Goal: Information Seeking & Learning: Check status

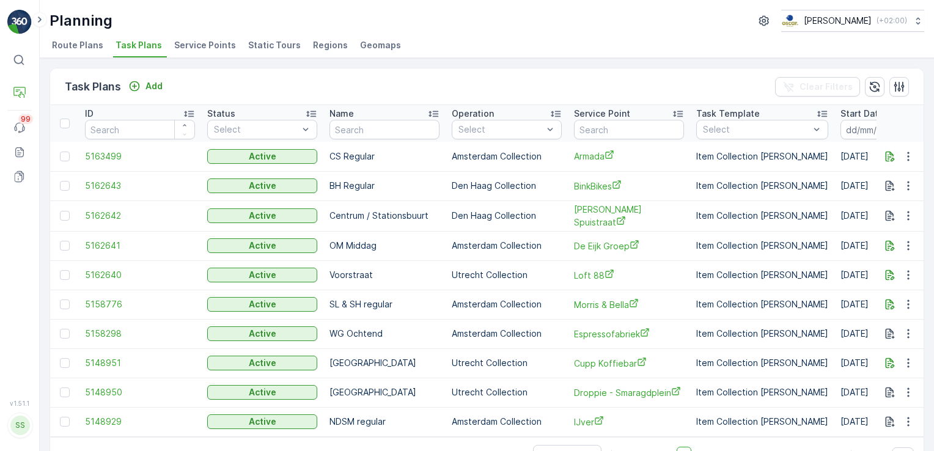
click at [70, 45] on span "Route Plans" at bounding box center [77, 45] width 51 height 12
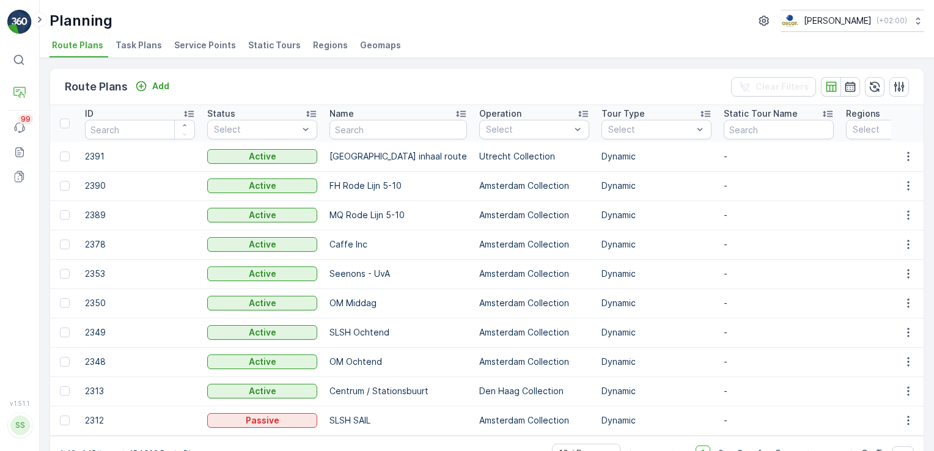
click at [222, 48] on span "Service Points" at bounding box center [205, 45] width 62 height 12
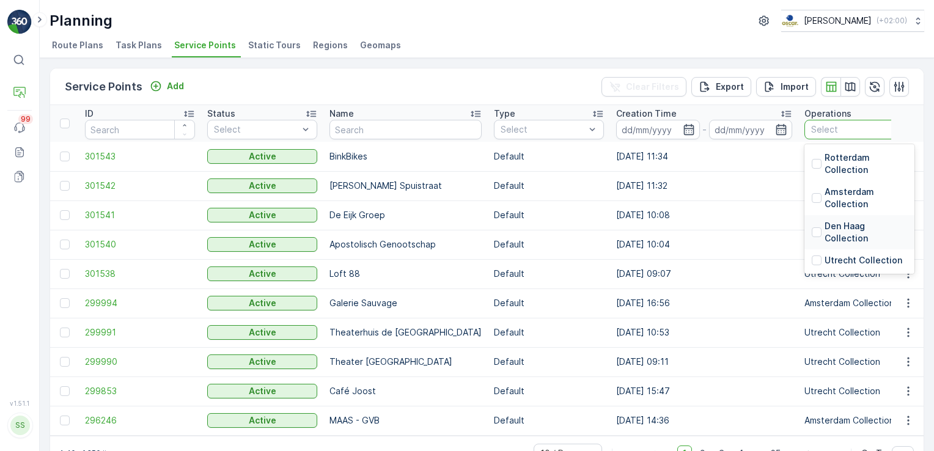
click at [825, 226] on p "Den Haag Collection" at bounding box center [866, 232] width 83 height 24
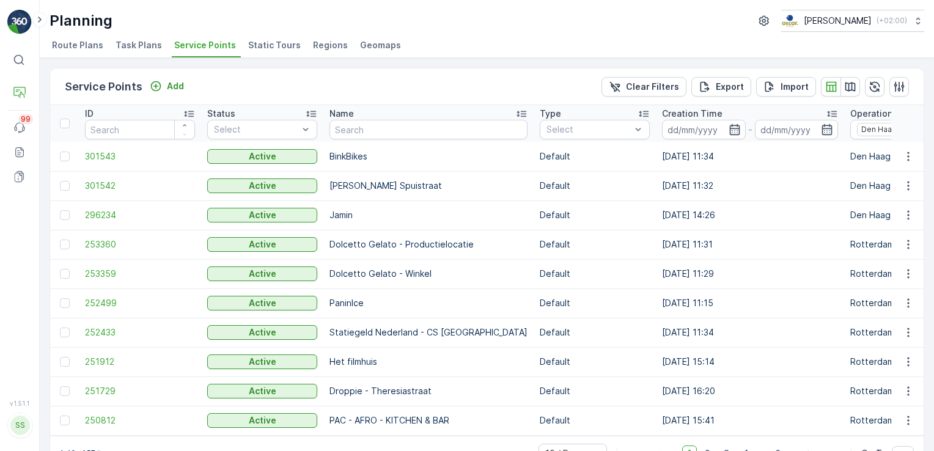
scroll to position [34, 0]
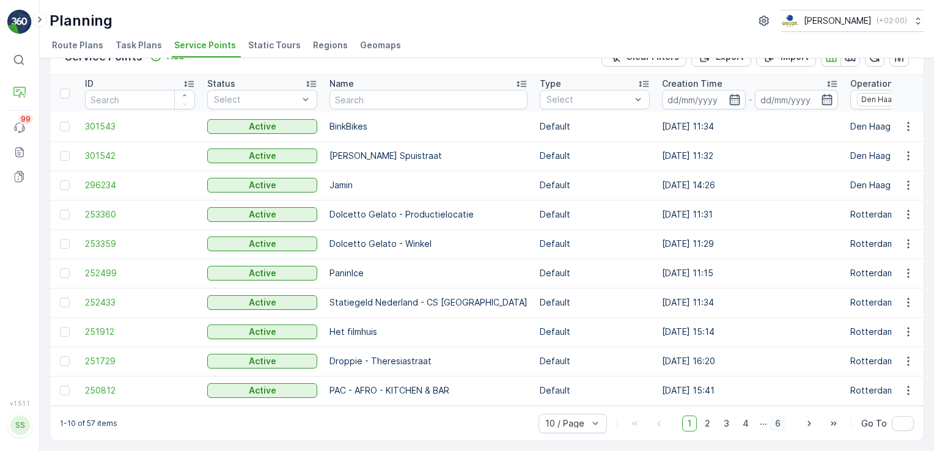
click at [774, 422] on span "6" at bounding box center [778, 424] width 17 height 16
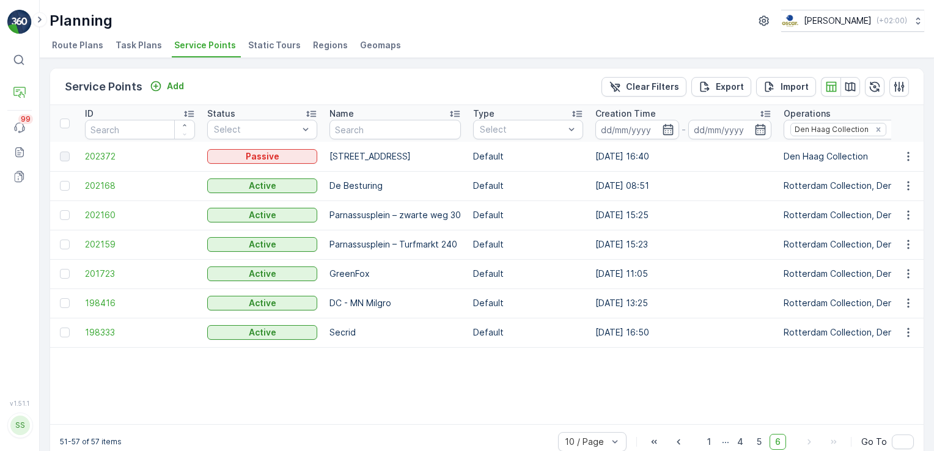
scroll to position [23, 0]
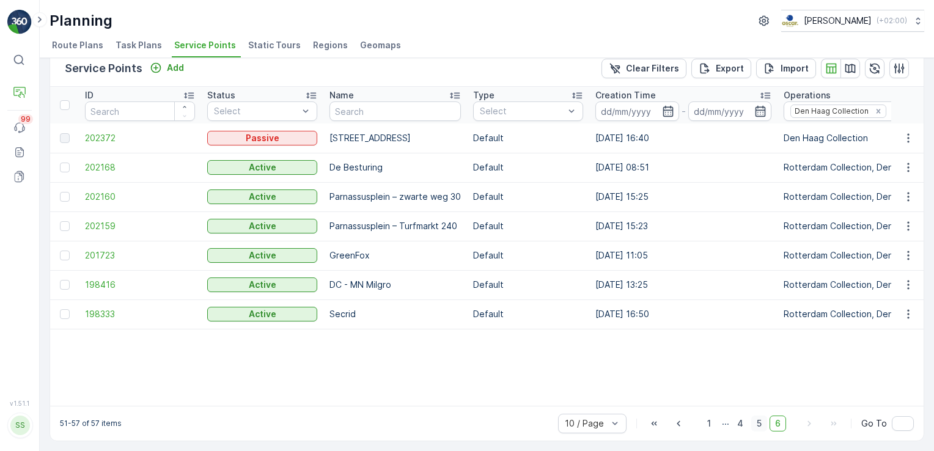
click at [759, 424] on span "5" at bounding box center [759, 424] width 16 height 16
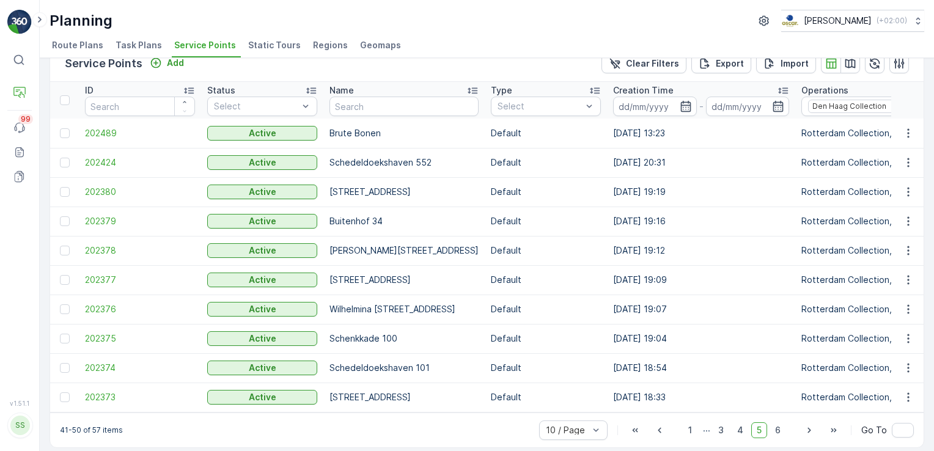
scroll to position [34, 0]
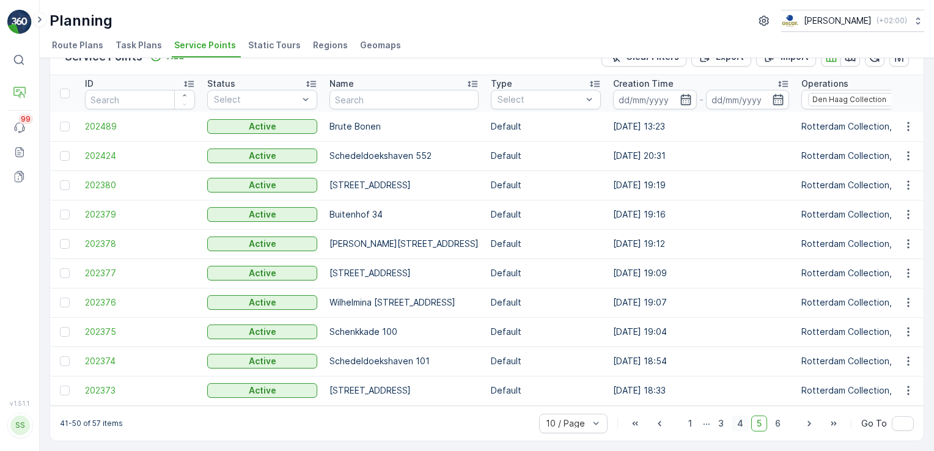
click at [741, 424] on span "4" at bounding box center [740, 424] width 17 height 16
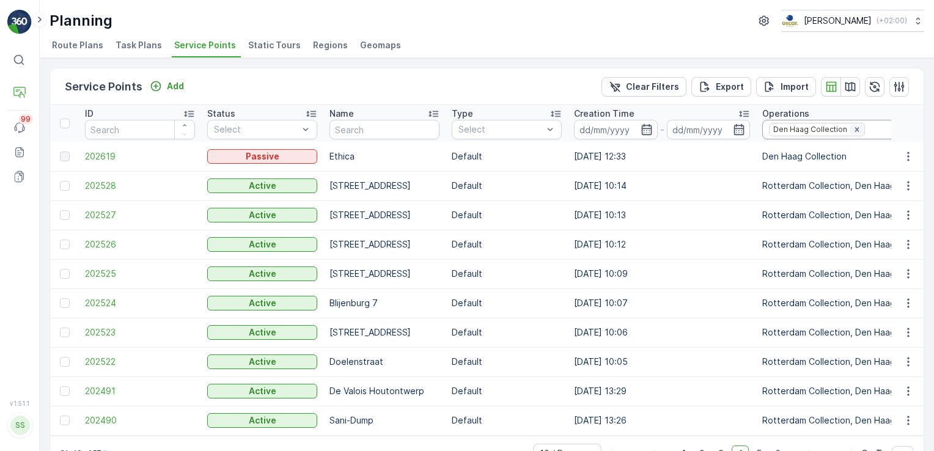
click at [855, 131] on icon "Remove Den Haag Collection" at bounding box center [857, 129] width 4 height 4
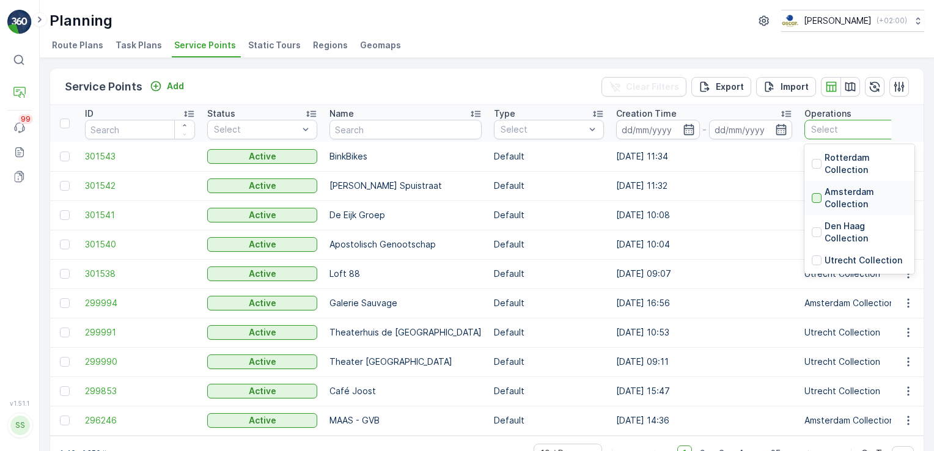
click at [812, 197] on div at bounding box center [817, 198] width 10 height 10
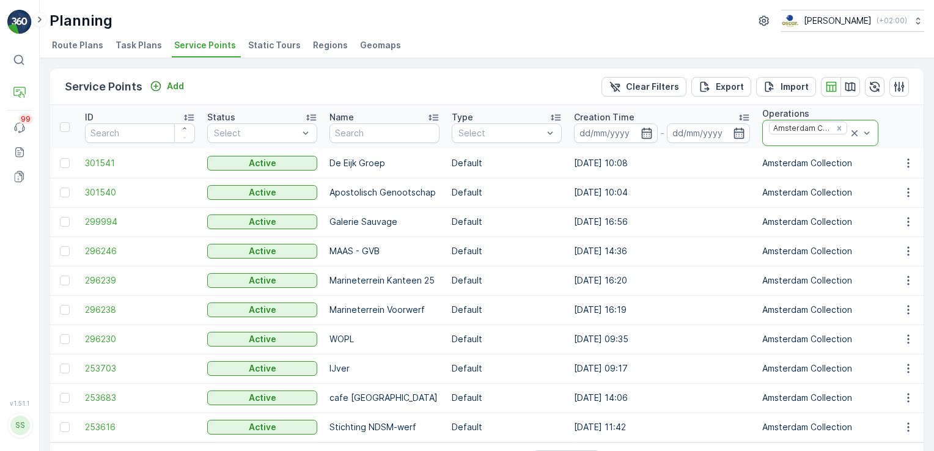
click at [848, 128] on icon at bounding box center [854, 133] width 12 height 12
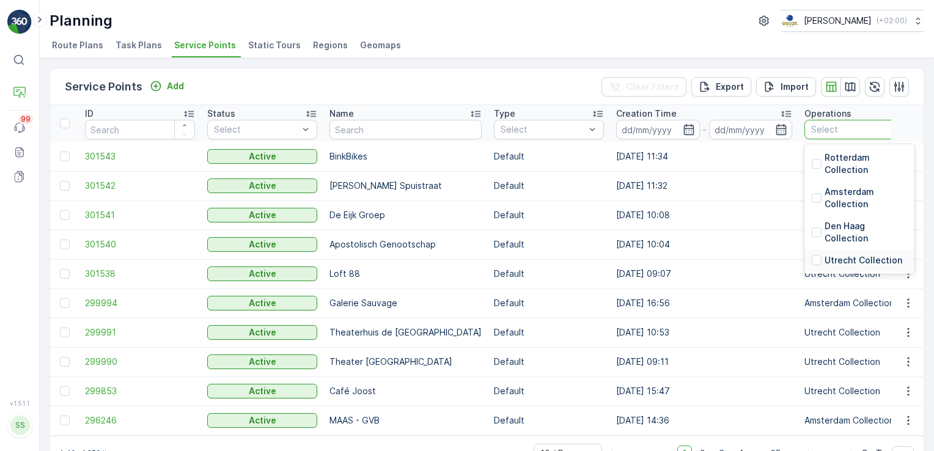
click at [825, 258] on p "Utrecht Collection" at bounding box center [864, 260] width 78 height 12
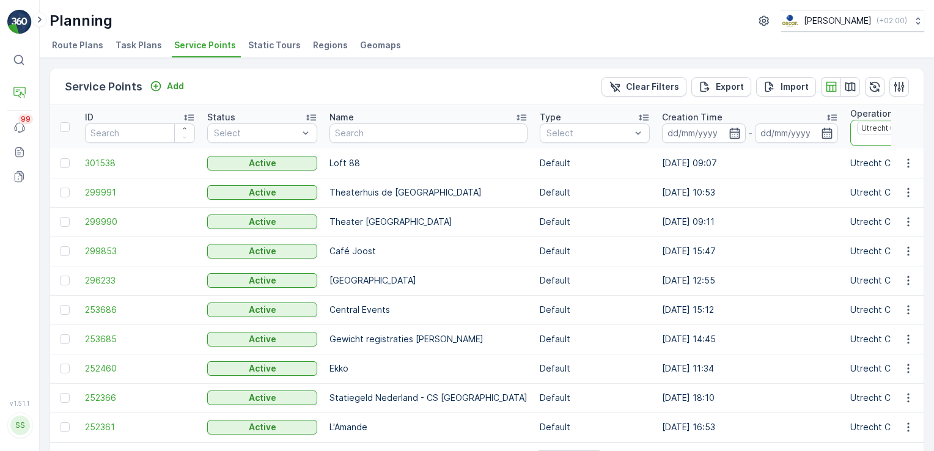
click at [930, 131] on icon at bounding box center [936, 133] width 12 height 12
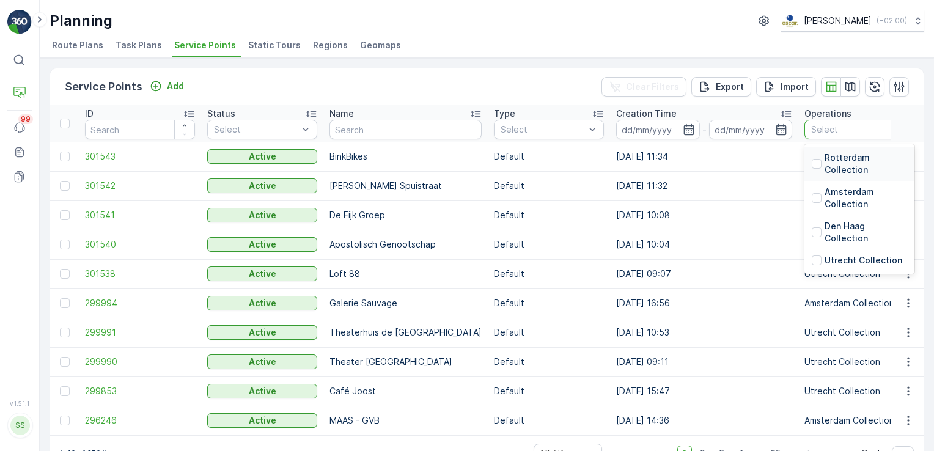
click at [812, 166] on div "Rotterdam Collection" at bounding box center [859, 164] width 95 height 24
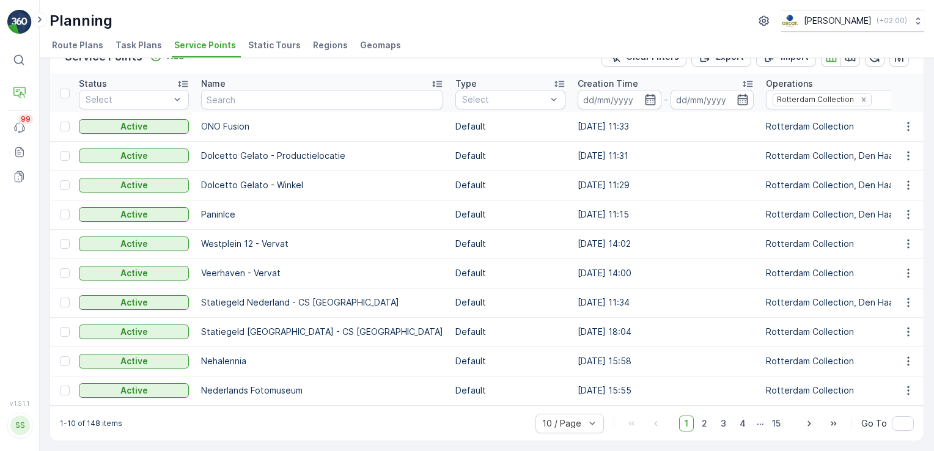
scroll to position [0, 133]
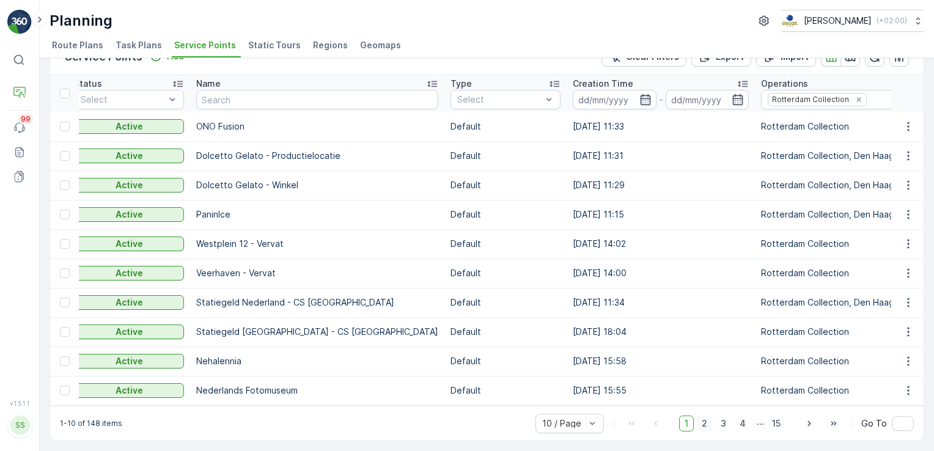
click at [707, 425] on span "2" at bounding box center [704, 424] width 17 height 16
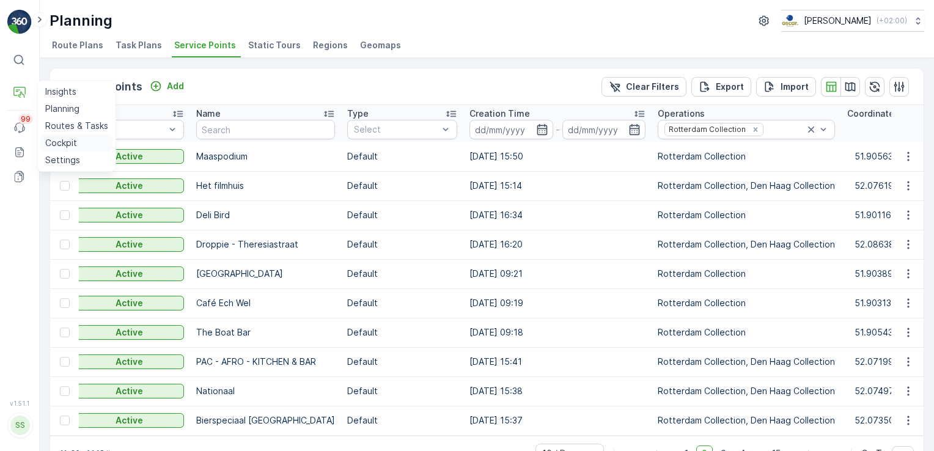
click at [62, 140] on p "Cockpit" at bounding box center [61, 143] width 32 height 12
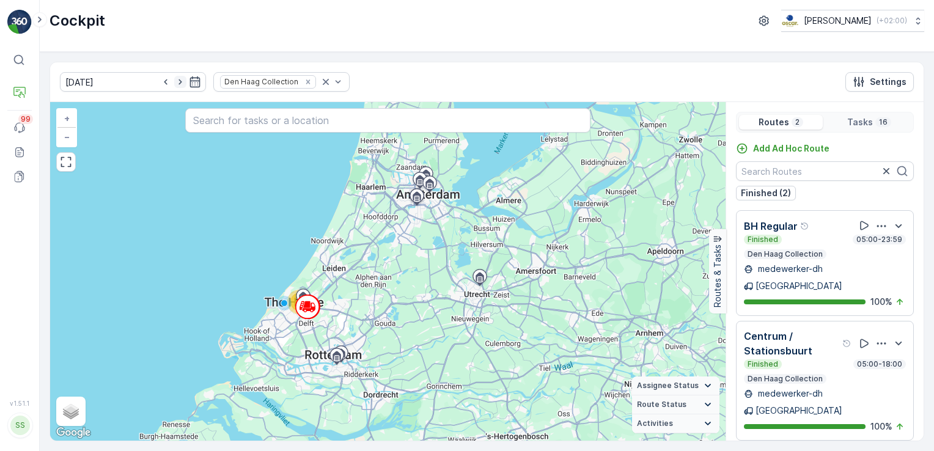
click at [178, 80] on icon "button" at bounding box center [179, 82] width 3 height 6
type input "[DATE]"
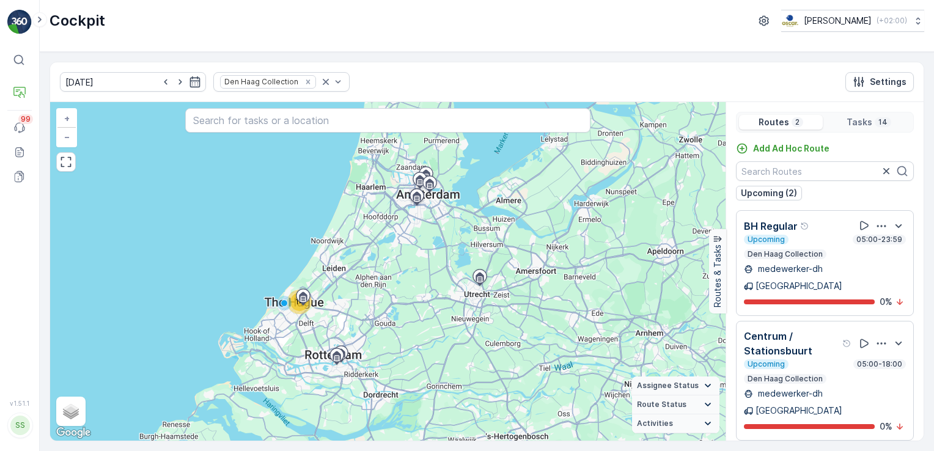
click at [837, 239] on div "Upcoming 05:00-23:59" at bounding box center [825, 240] width 162 height 10
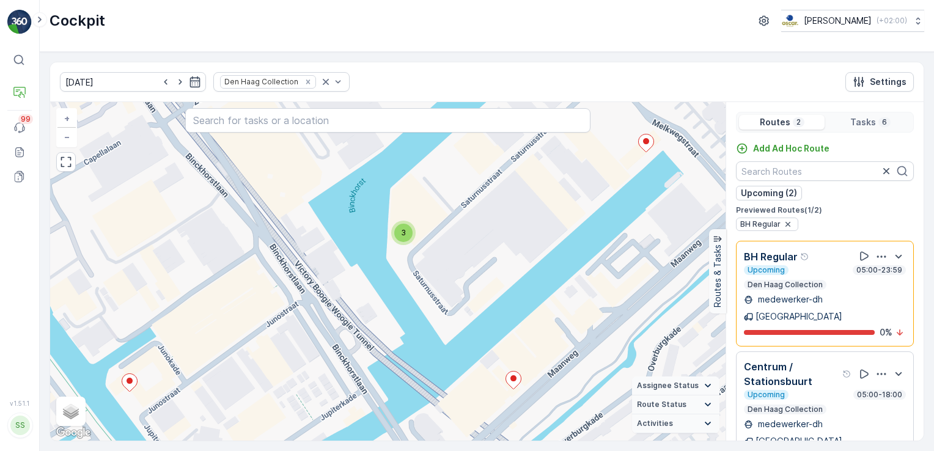
scroll to position [5, 0]
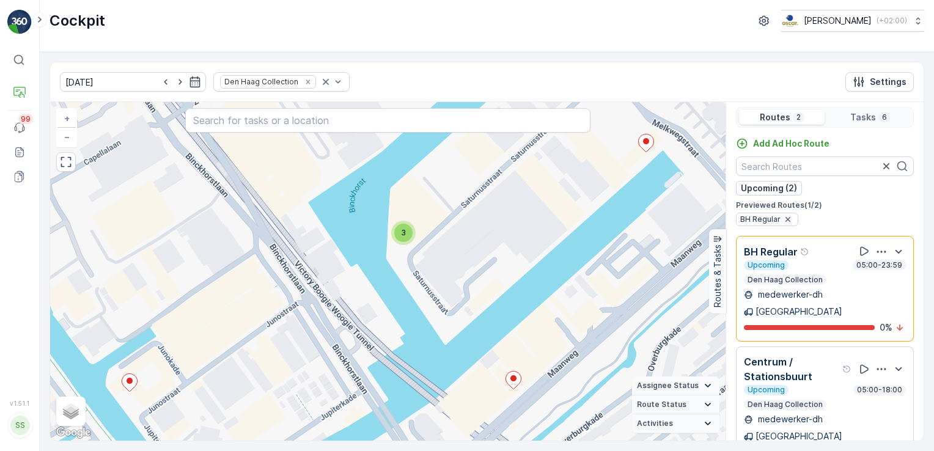
click at [818, 355] on p "Centrum / Stationsbuurt" at bounding box center [792, 369] width 96 height 29
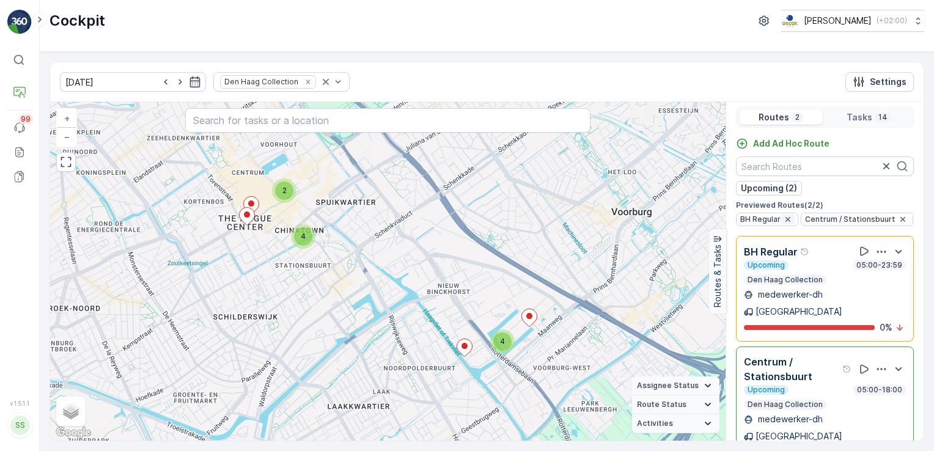
click at [785, 217] on icon "button" at bounding box center [787, 219] width 5 height 5
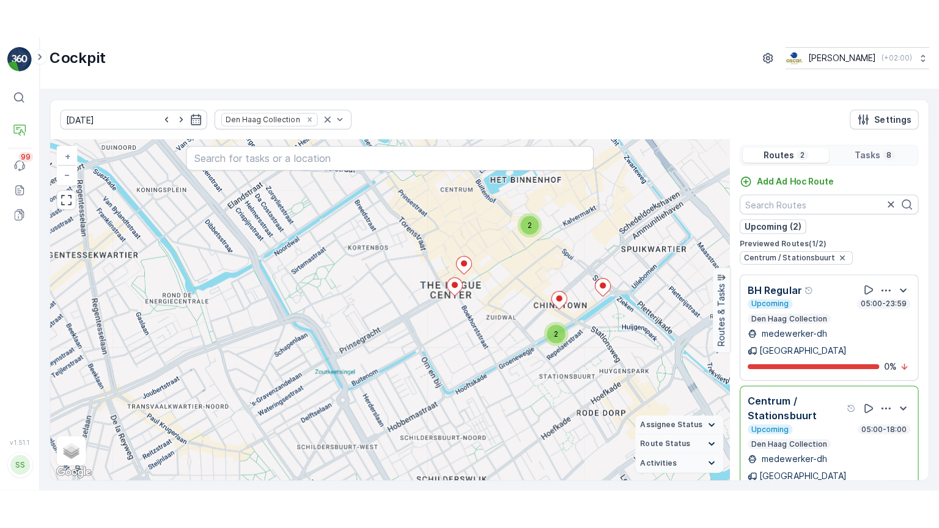
scroll to position [0, 0]
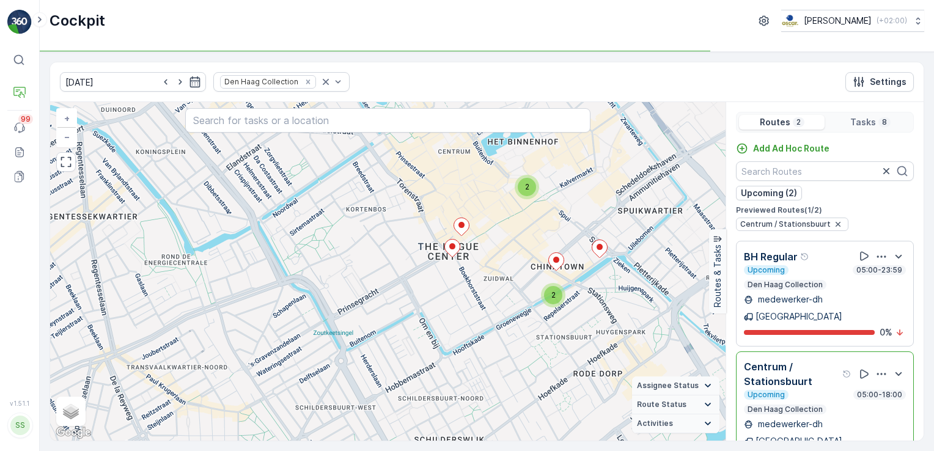
click at [799, 267] on div "Upcoming 05:00-23:59" at bounding box center [825, 270] width 162 height 10
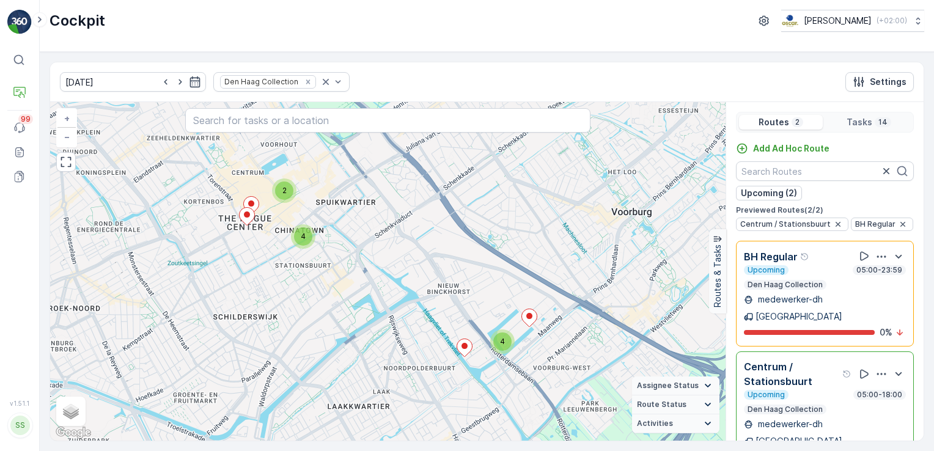
click at [799, 267] on div "Upcoming 05:00-23:59" at bounding box center [825, 270] width 162 height 10
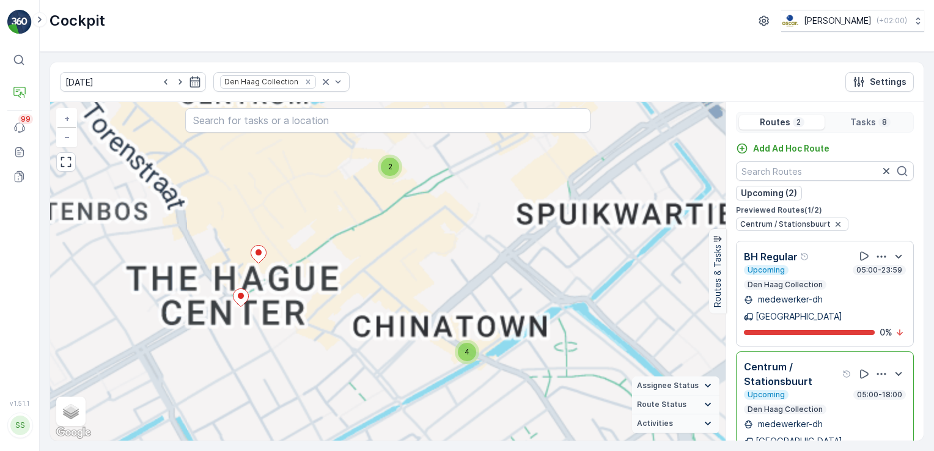
click at [799, 267] on div "Upcoming 05:00-23:59" at bounding box center [825, 270] width 162 height 10
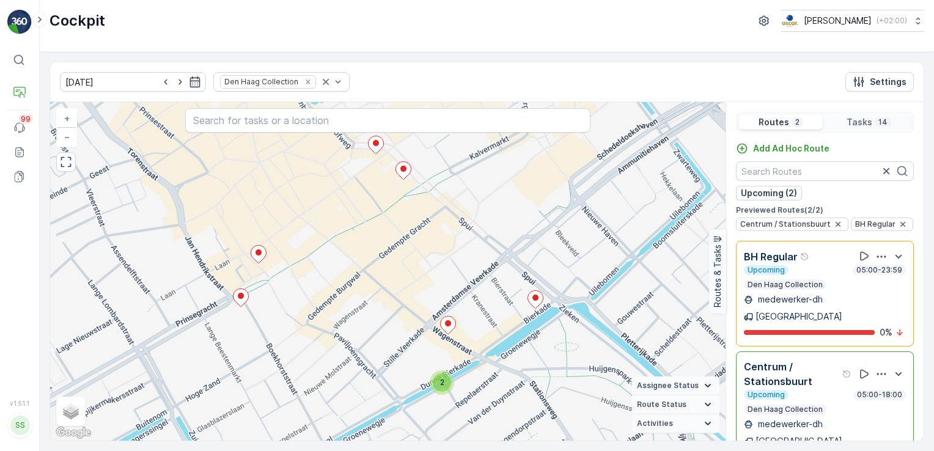
click at [799, 267] on div "Upcoming 05:00-23:59" at bounding box center [825, 270] width 162 height 10
click at [62, 162] on icon "button" at bounding box center [66, 162] width 12 height 12
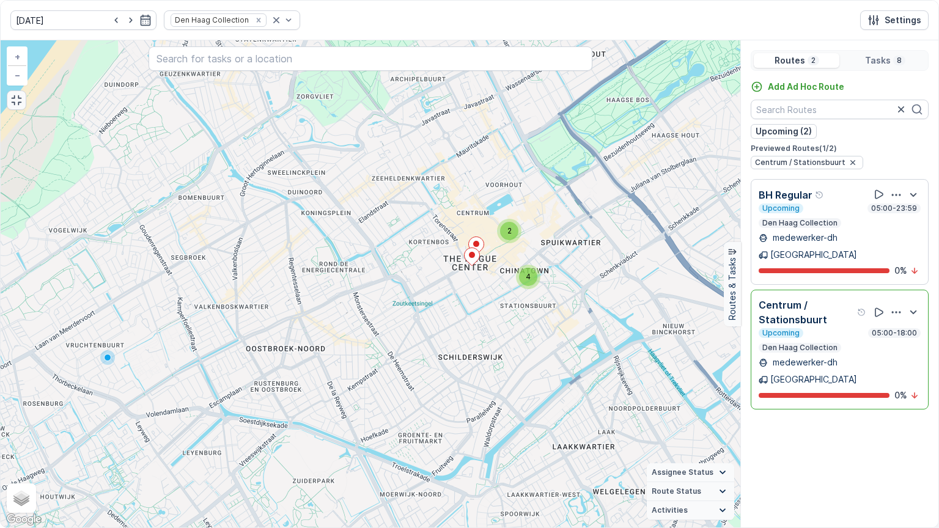
click at [797, 193] on p "BH Regular" at bounding box center [786, 195] width 54 height 15
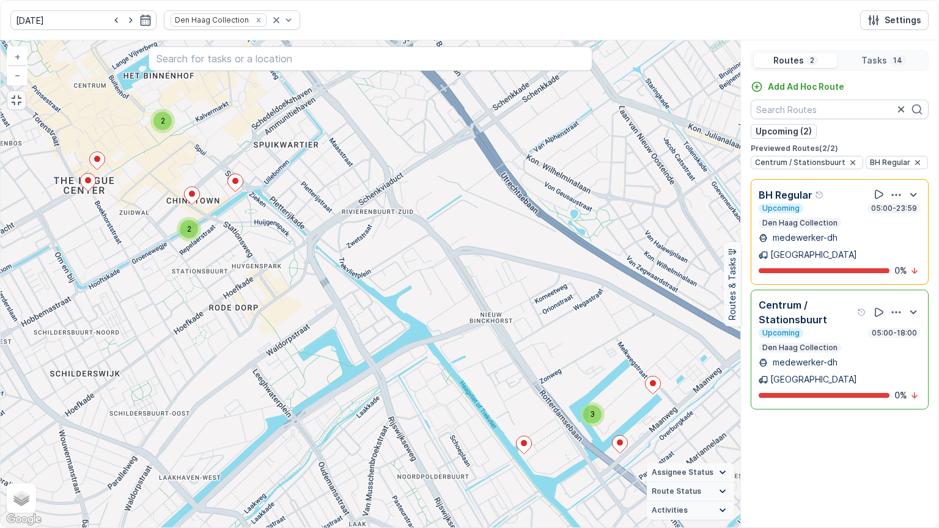
click at [794, 218] on p "Den Haag Collection" at bounding box center [800, 223] width 78 height 10
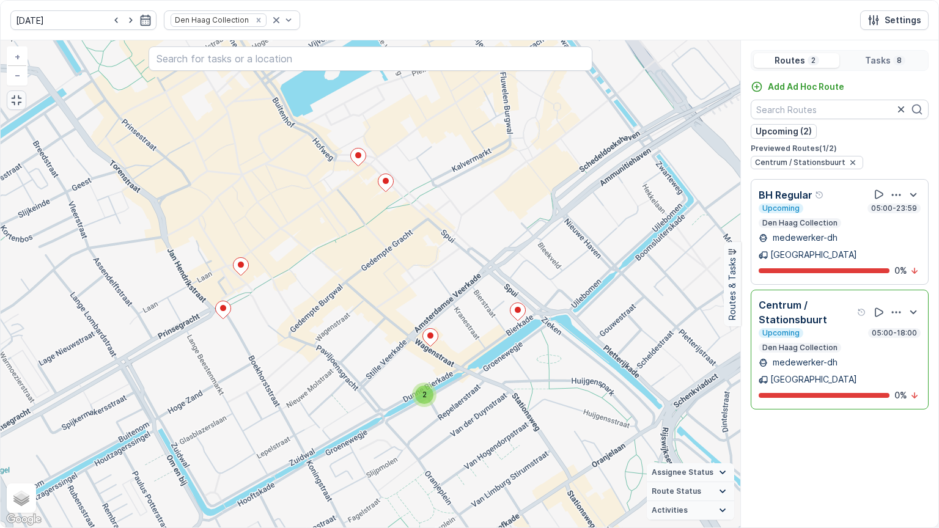
click at [798, 238] on p "medewerker-dh" at bounding box center [803, 238] width 67 height 12
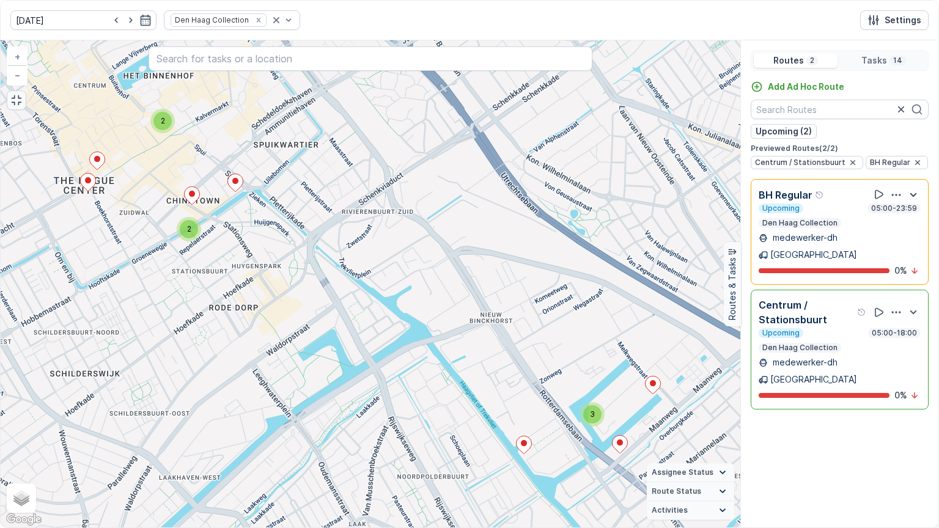
click at [913, 193] on icon "button" at bounding box center [913, 195] width 15 height 15
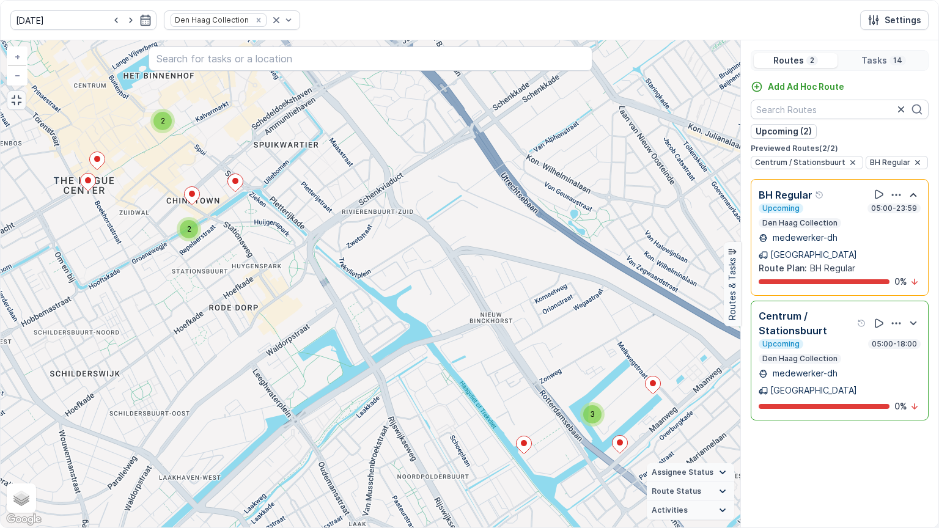
click at [913, 193] on icon "button" at bounding box center [913, 195] width 7 height 4
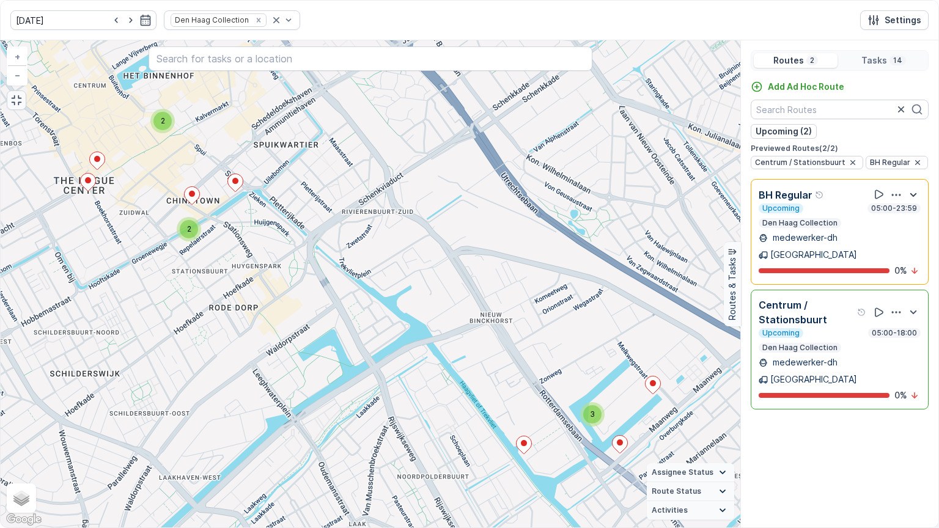
click at [913, 193] on icon "button" at bounding box center [913, 195] width 15 height 15
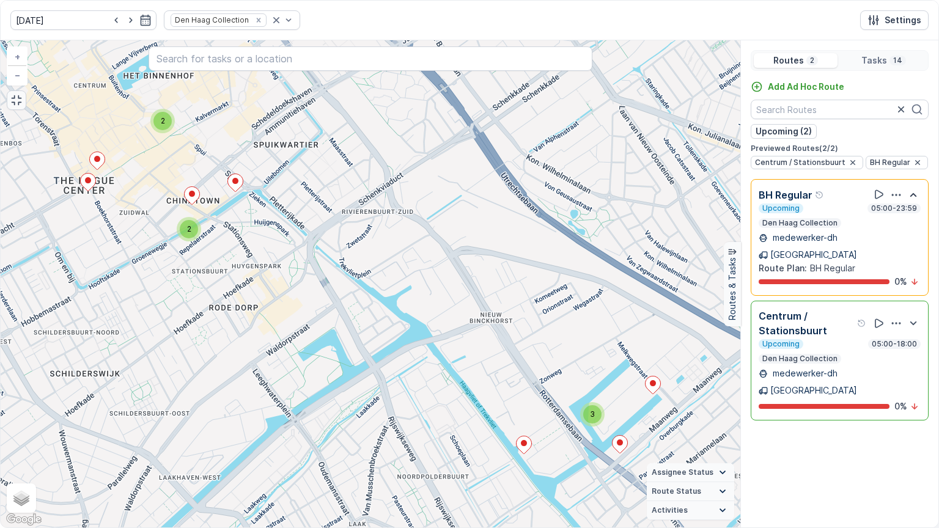
click at [913, 193] on icon "button" at bounding box center [913, 195] width 7 height 4
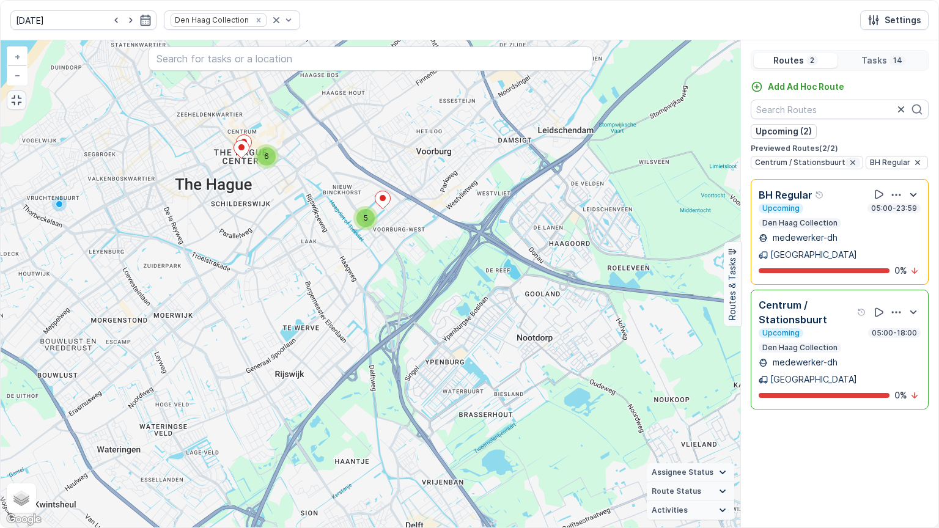
click at [848, 161] on icon "button" at bounding box center [853, 163] width 10 height 10
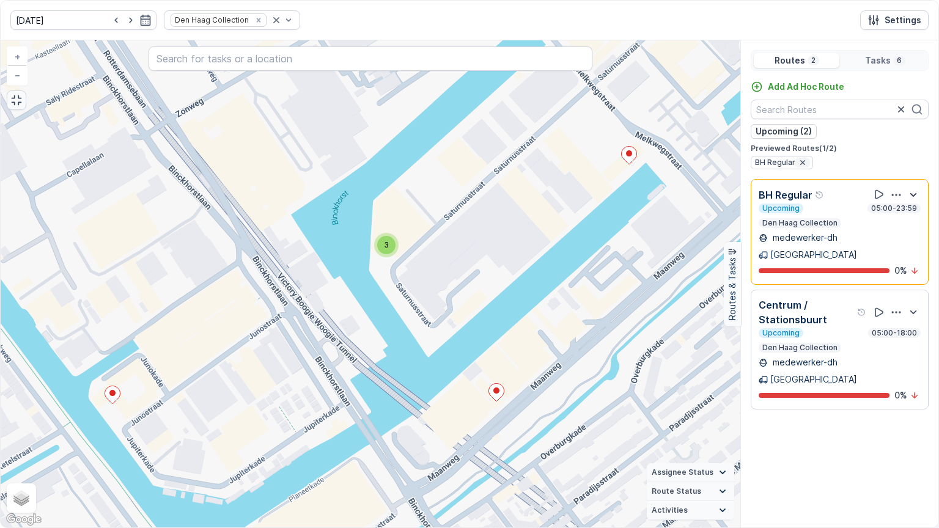
click at [803, 161] on icon "button" at bounding box center [803, 163] width 10 height 10
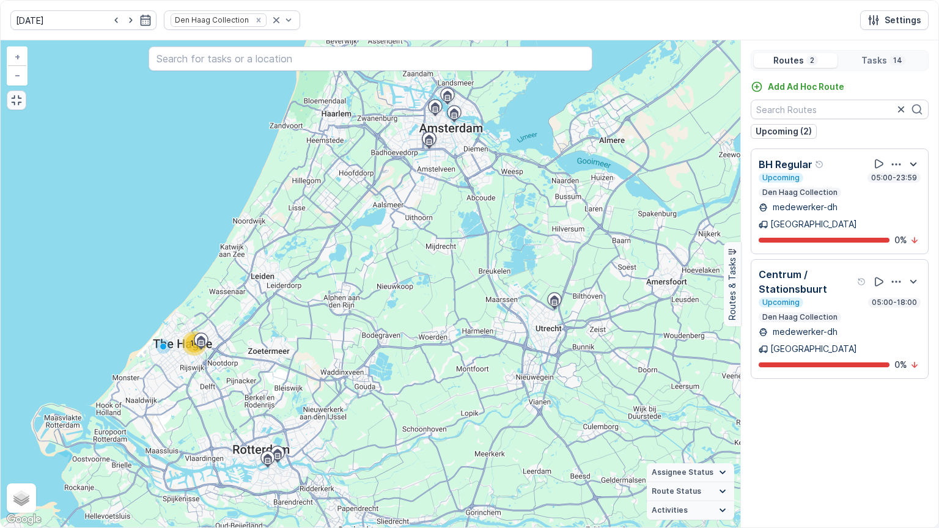
click at [834, 182] on div "Upcoming 05:00-23:59" at bounding box center [840, 178] width 162 height 10
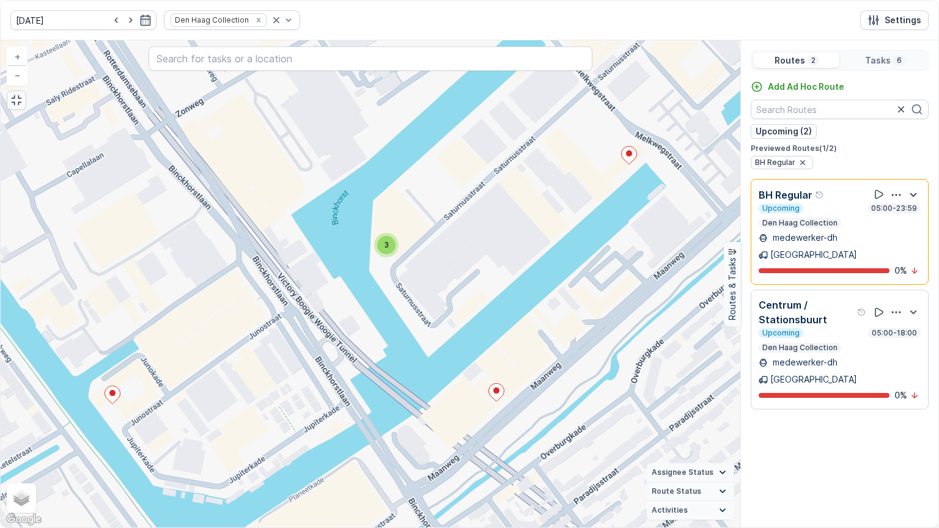
click at [828, 328] on div "Upcoming 05:00-18:00" at bounding box center [840, 333] width 162 height 10
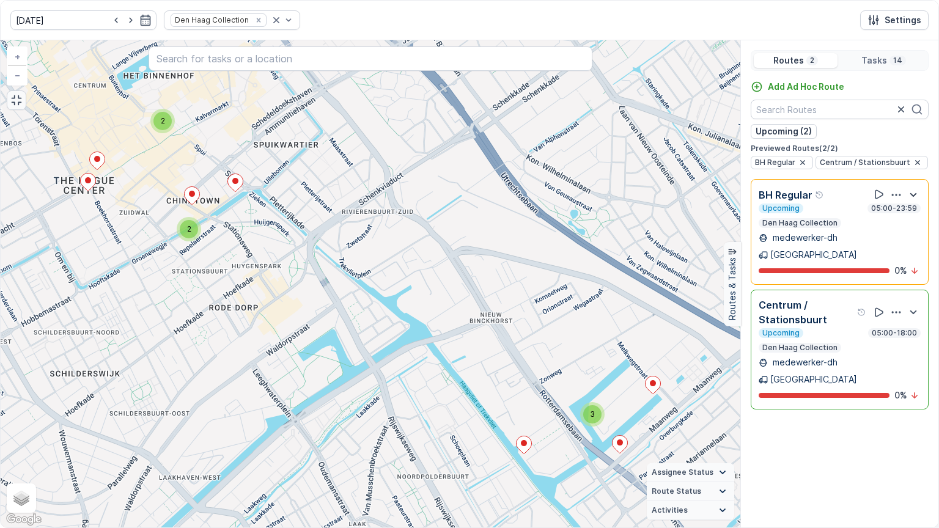
click at [785, 207] on p "Upcoming" at bounding box center [781, 209] width 40 height 10
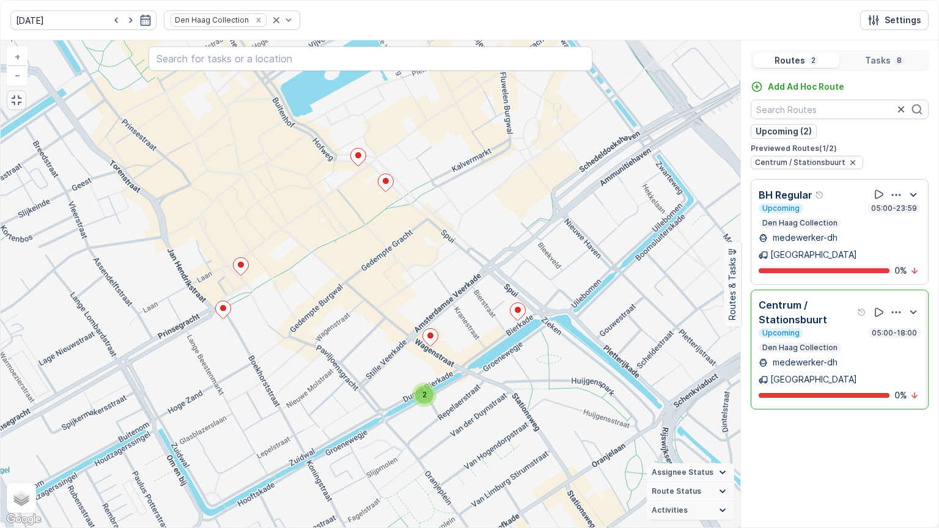
click at [900, 61] on p "8" at bounding box center [898, 61] width 7 height 10
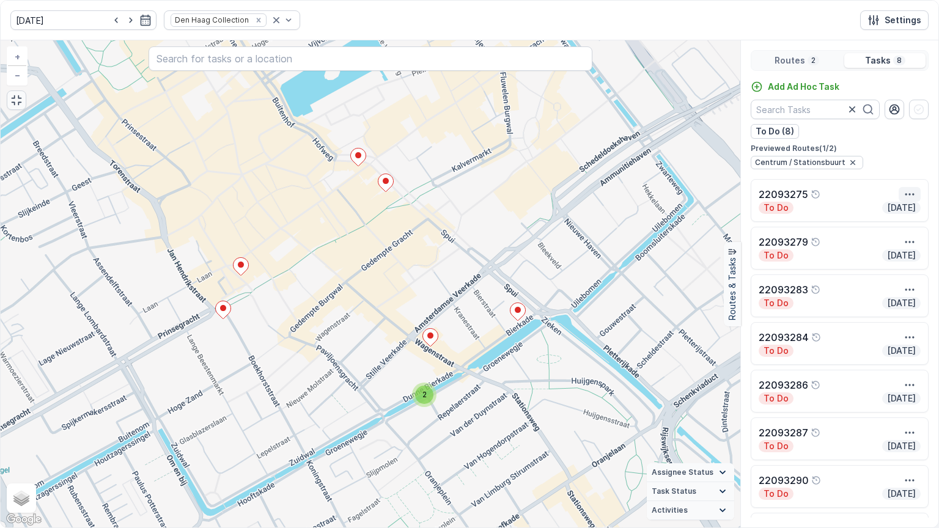
click at [908, 193] on icon "button" at bounding box center [909, 194] width 12 height 12
click at [897, 213] on span "See More Details" at bounding box center [886, 213] width 71 height 12
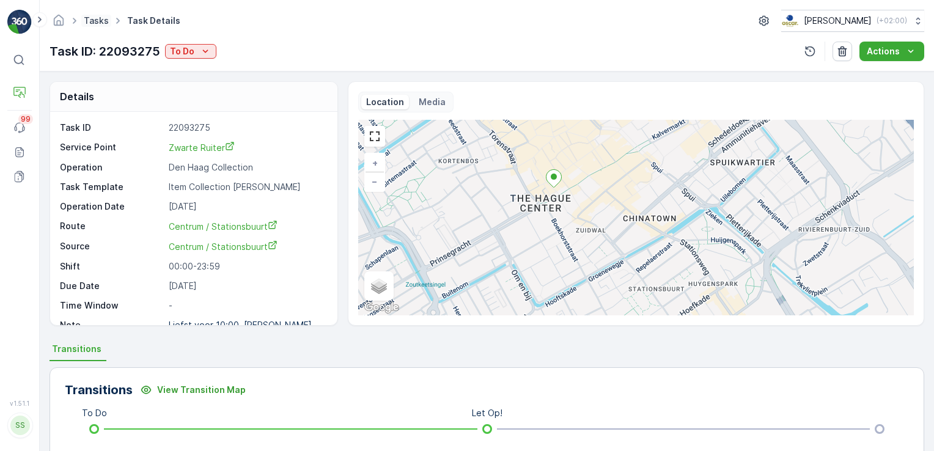
click at [90, 21] on link "Tasks" at bounding box center [96, 20] width 25 height 10
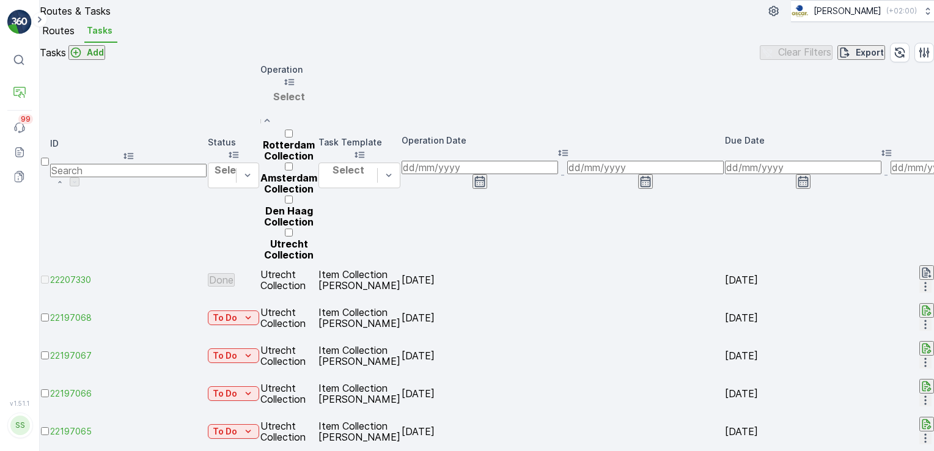
click at [317, 227] on p "Den Haag Collection" at bounding box center [288, 216] width 57 height 22
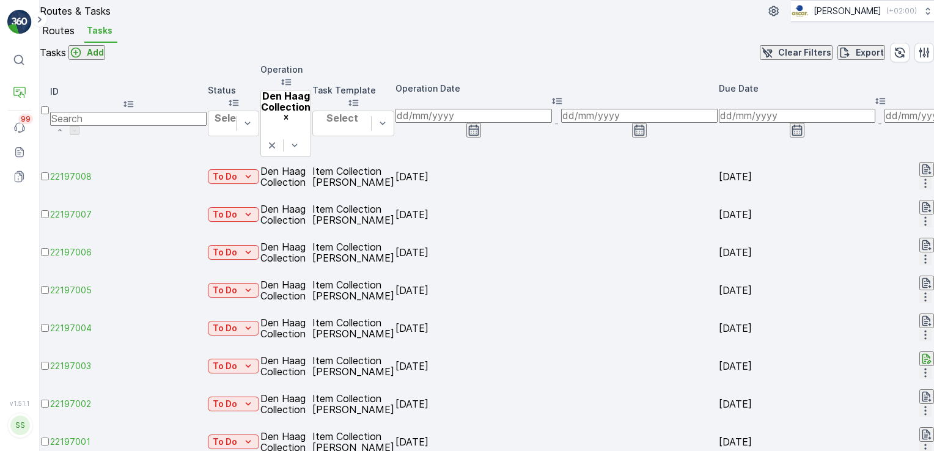
click at [480, 128] on icon "button" at bounding box center [474, 130] width 12 height 12
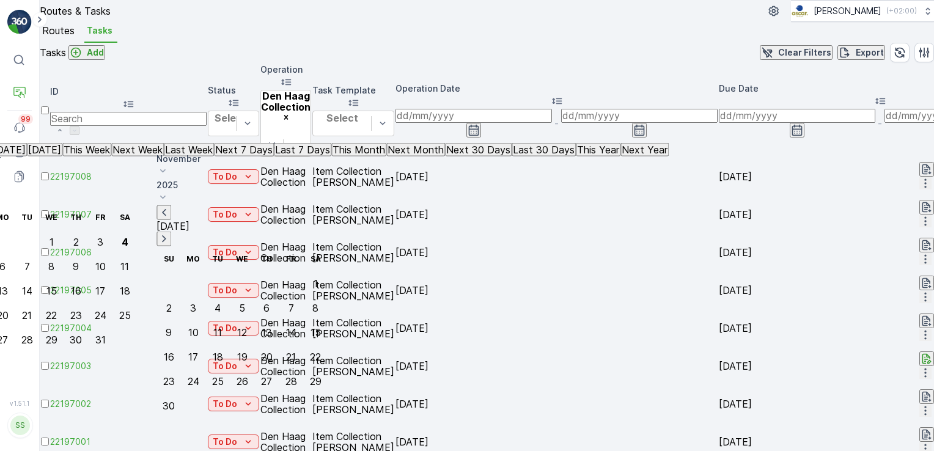
click at [480, 130] on icon "button" at bounding box center [474, 130] width 12 height 12
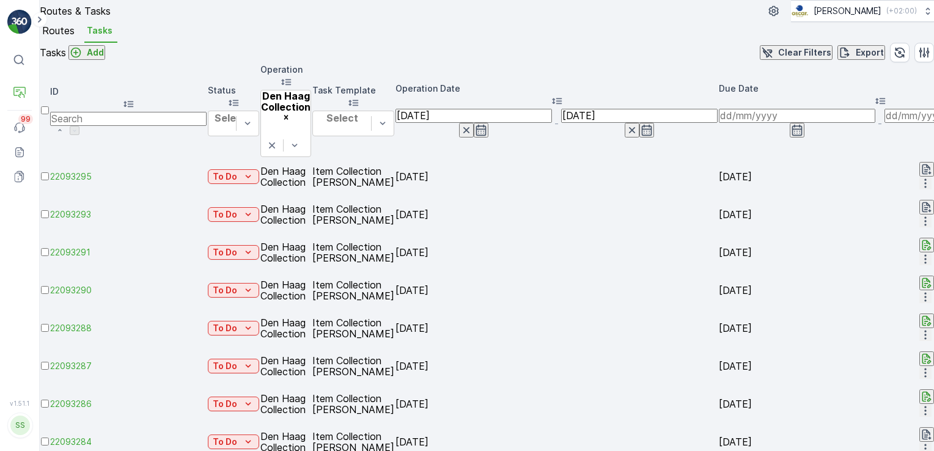
scroll to position [40, 0]
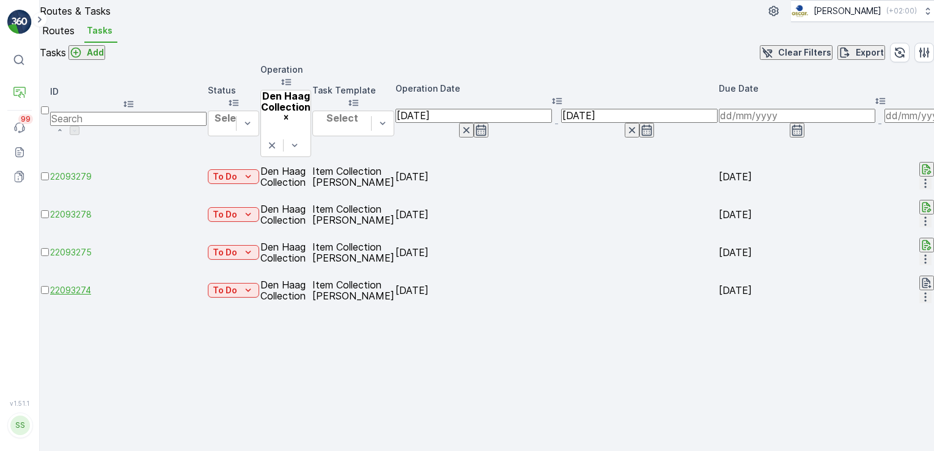
click at [95, 284] on span "22093274" at bounding box center [128, 290] width 156 height 12
click at [61, 36] on span "Routes" at bounding box center [58, 30] width 32 height 11
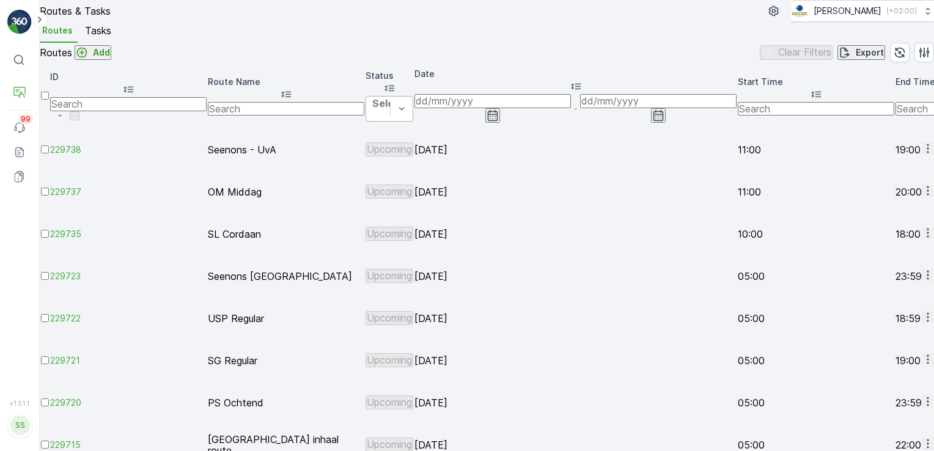
click at [279, 116] on input "text" at bounding box center [286, 108] width 156 height 13
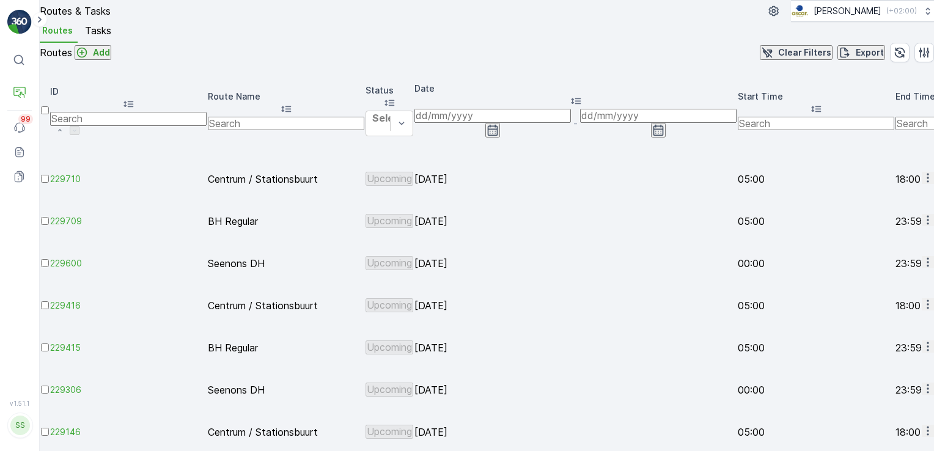
click at [499, 134] on icon "button" at bounding box center [493, 130] width 12 height 12
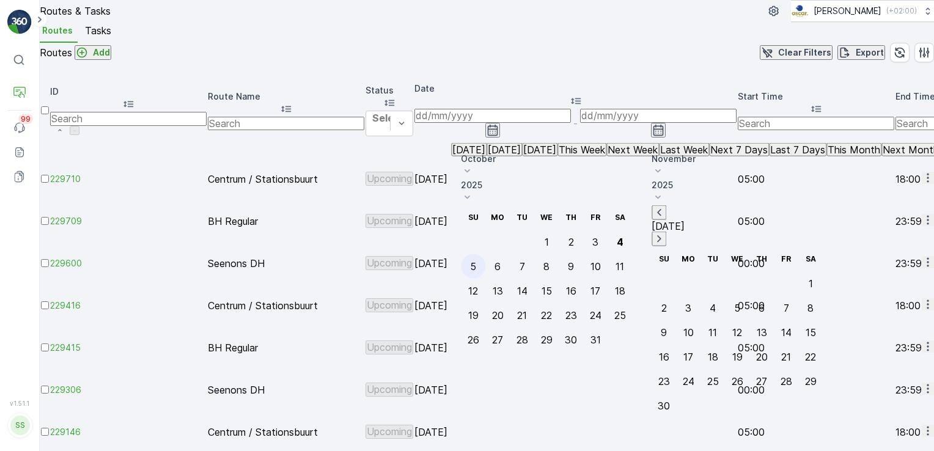
click at [476, 261] on div "5" at bounding box center [473, 266] width 6 height 11
click at [504, 122] on input at bounding box center [492, 115] width 156 height 13
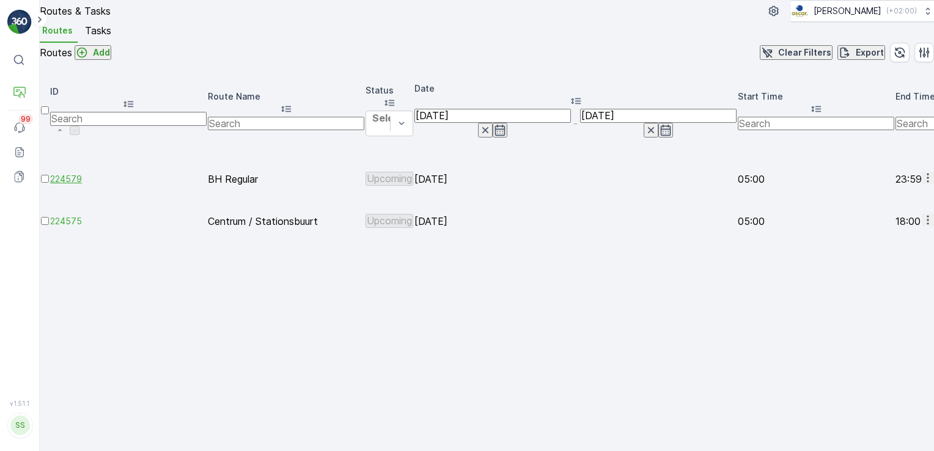
click at [146, 173] on span "224579" at bounding box center [128, 179] width 156 height 12
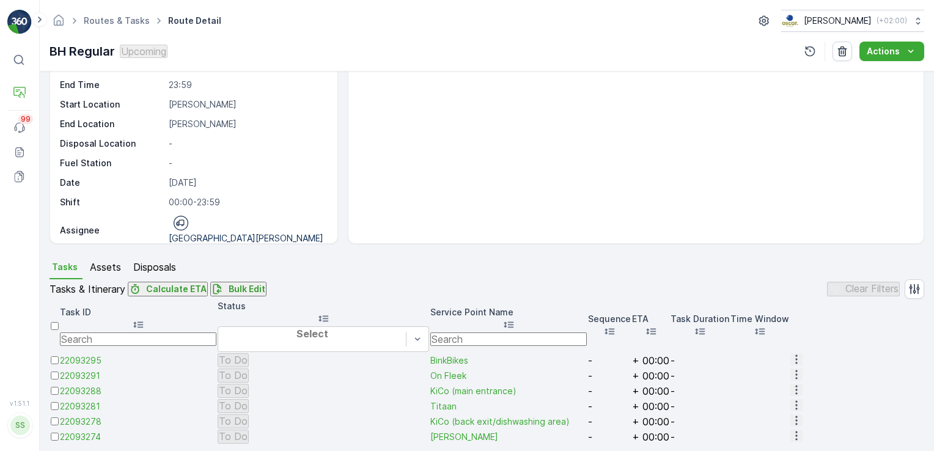
scroll to position [61, 0]
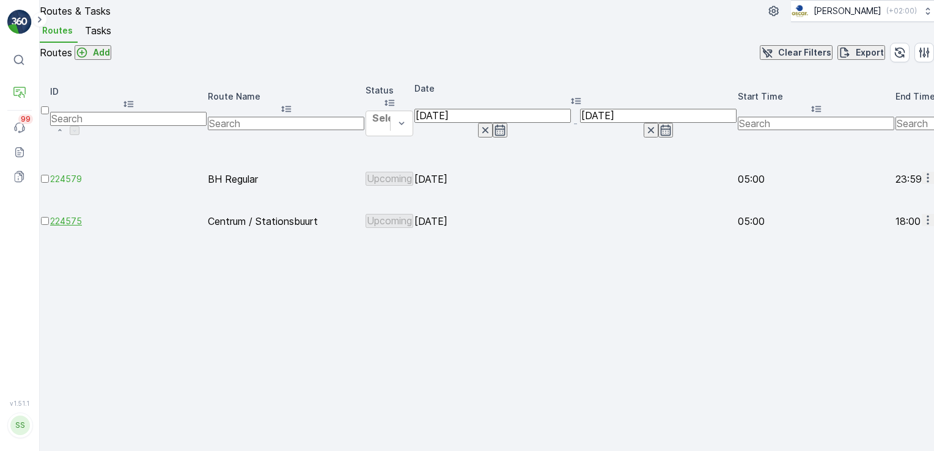
click at [125, 215] on span "224575" at bounding box center [128, 221] width 156 height 12
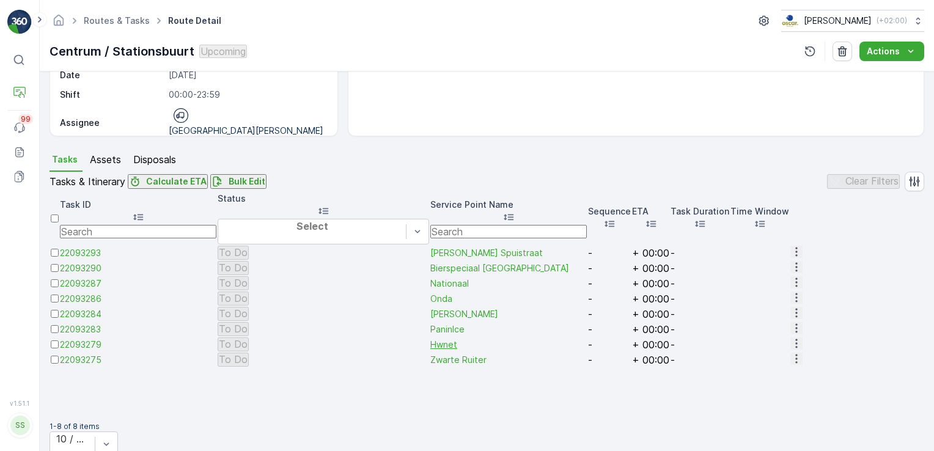
scroll to position [306, 0]
